Goal: Task Accomplishment & Management: Manage account settings

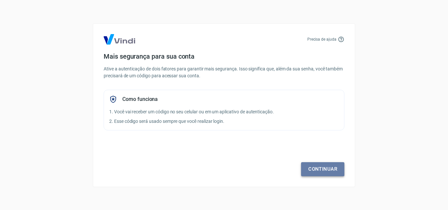
click at [323, 172] on link "Continuar" at bounding box center [322, 169] width 43 height 14
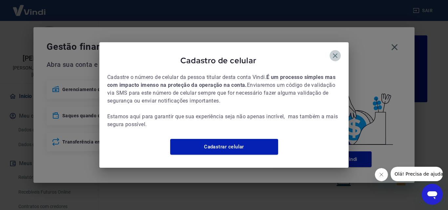
click at [336, 54] on icon "button" at bounding box center [335, 56] width 8 height 8
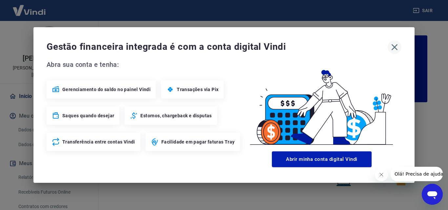
click at [394, 49] on icon "button" at bounding box center [394, 47] width 10 height 10
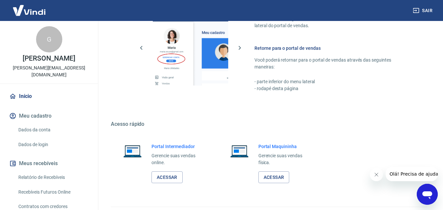
scroll to position [396, 0]
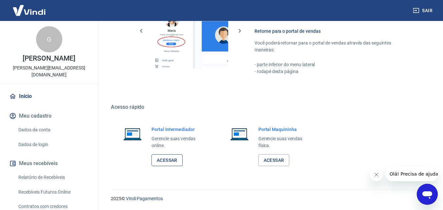
click at [156, 161] on link "Acessar" at bounding box center [166, 160] width 31 height 12
